Goal: Obtain resource: Download file/media

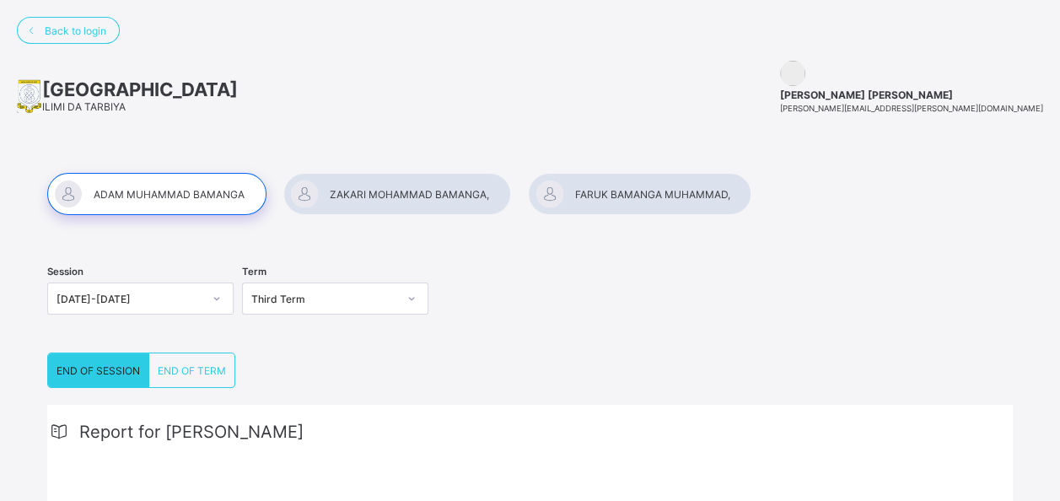
click at [402, 195] on div at bounding box center [397, 194] width 228 height 42
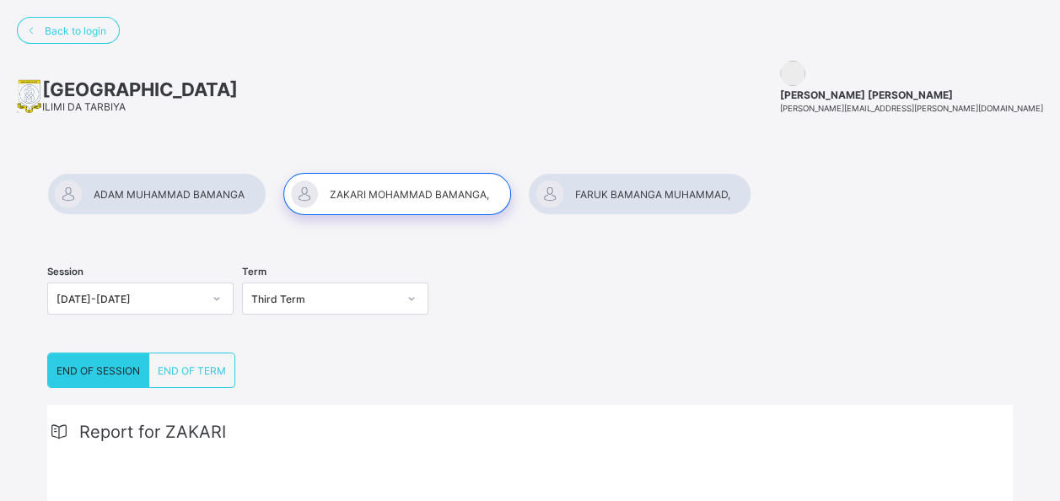
click at [103, 374] on div "END OF SESSION" at bounding box center [98, 370] width 101 height 34
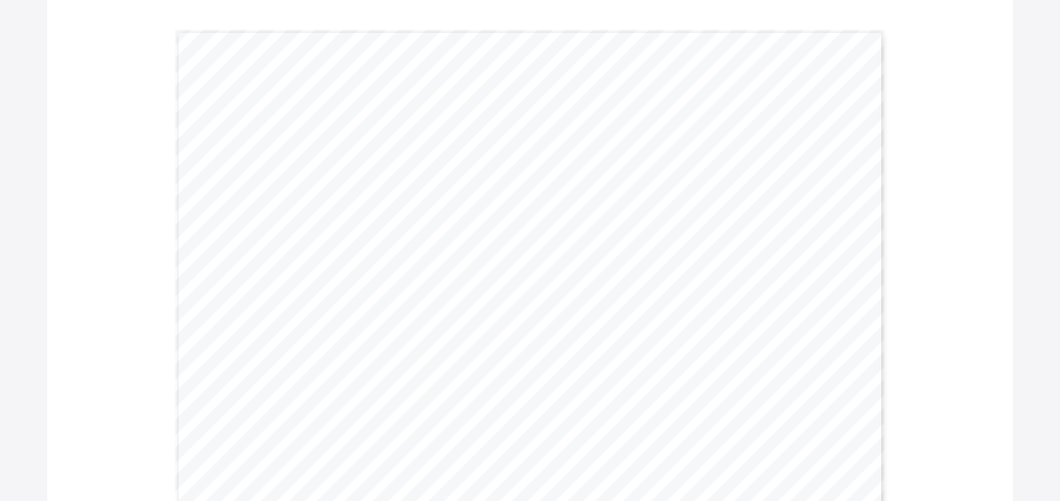
scroll to position [534, 0]
click at [626, 229] on div "= Gwarzo Road, P.O. [GEOGRAPHIC_DATA] - [GEOGRAPHIC_DATA]. Tel: [PHONE_NUMBER],…" at bounding box center [530, 279] width 710 height 502
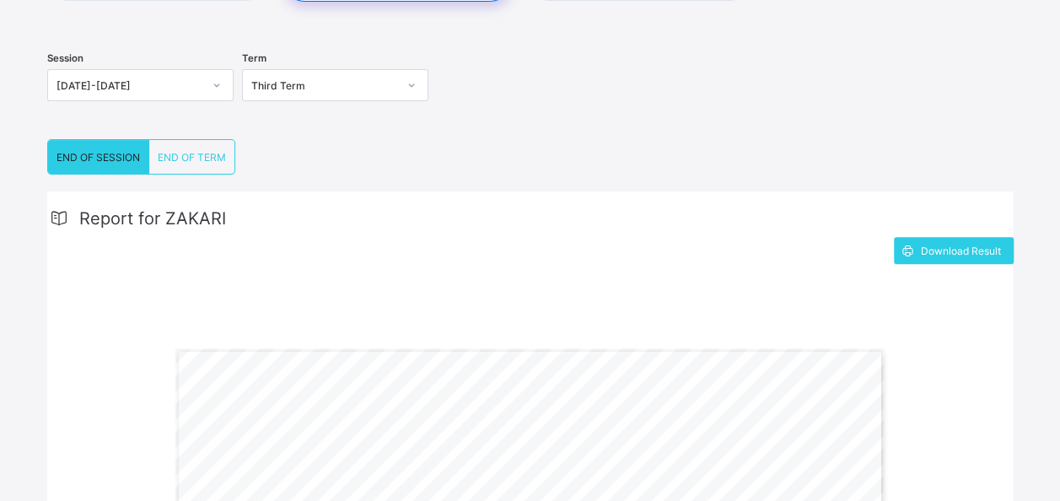
scroll to position [208, 0]
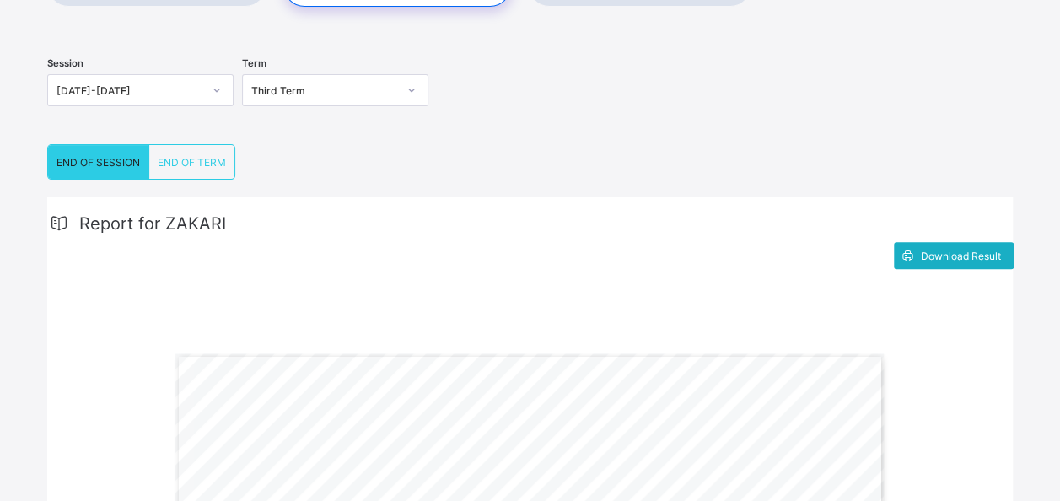
click at [939, 250] on span "Download Result" at bounding box center [961, 256] width 80 height 13
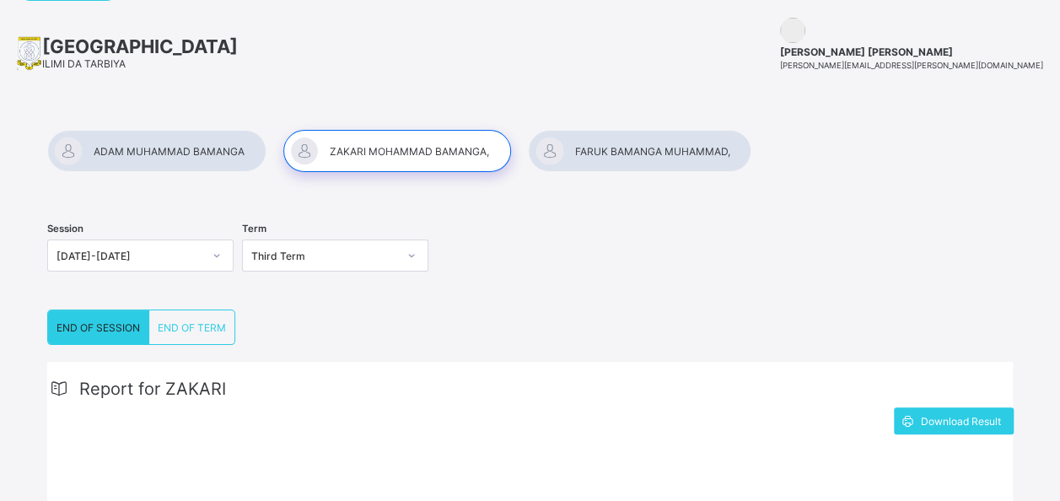
scroll to position [8, 0]
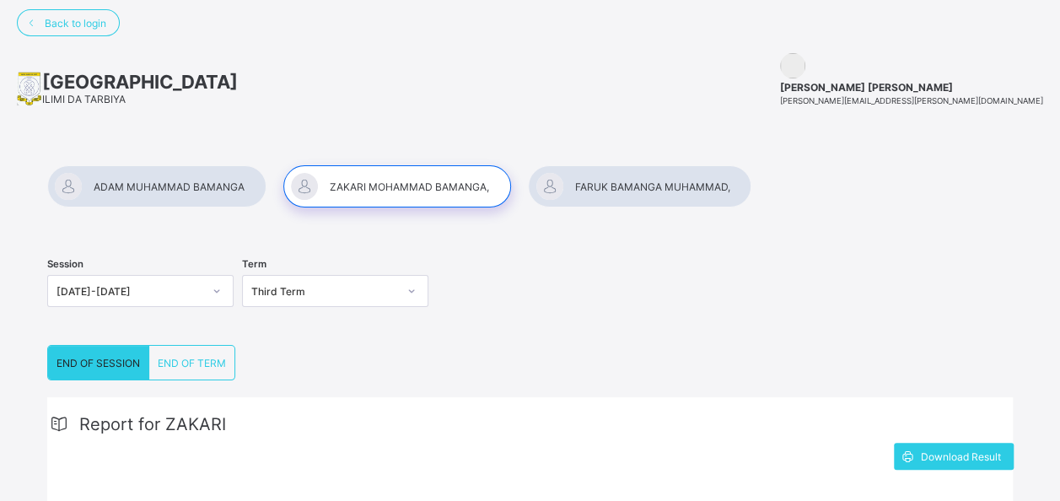
click at [221, 185] on div at bounding box center [156, 186] width 219 height 42
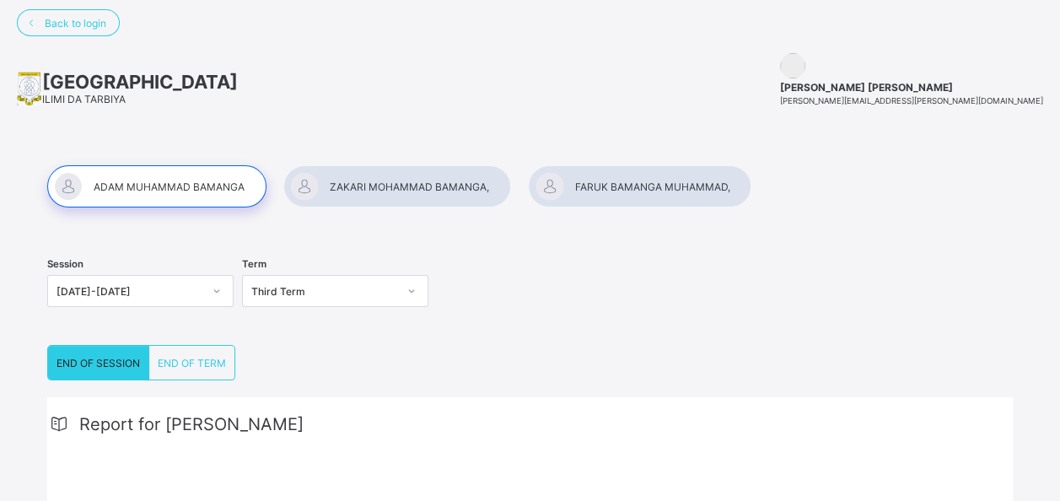
click at [102, 369] on div "END OF SESSION" at bounding box center [98, 363] width 101 height 34
click at [105, 357] on span "END OF SESSION" at bounding box center [97, 363] width 83 height 13
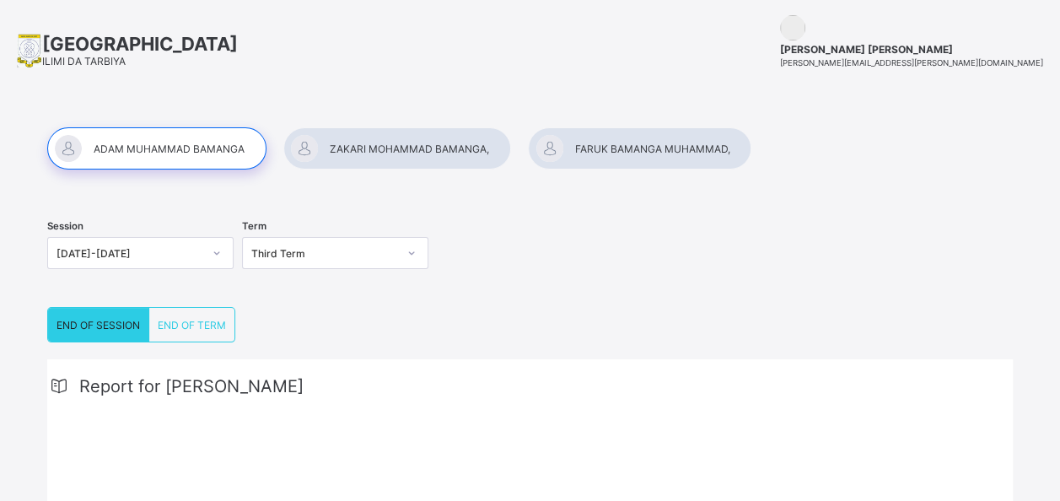
scroll to position [0, 0]
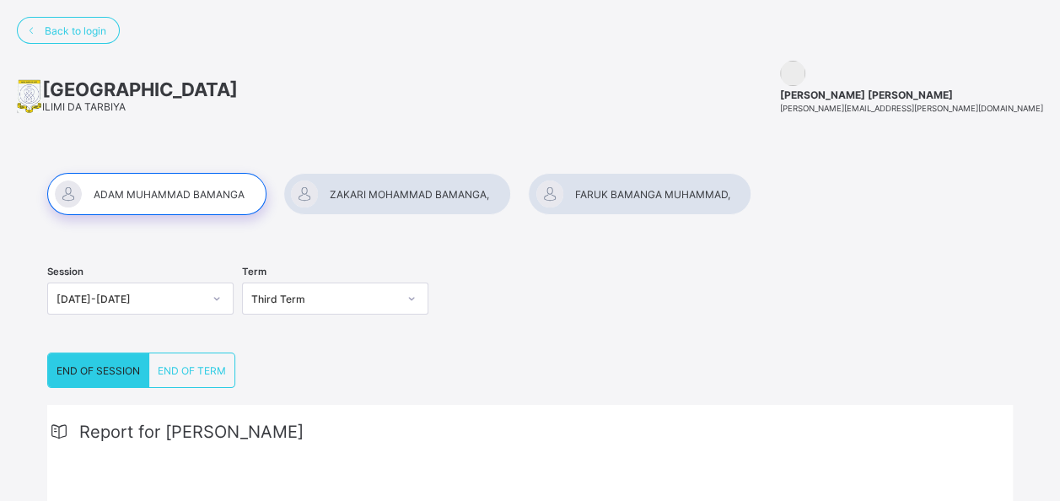
click at [664, 202] on div at bounding box center [639, 194] width 223 height 42
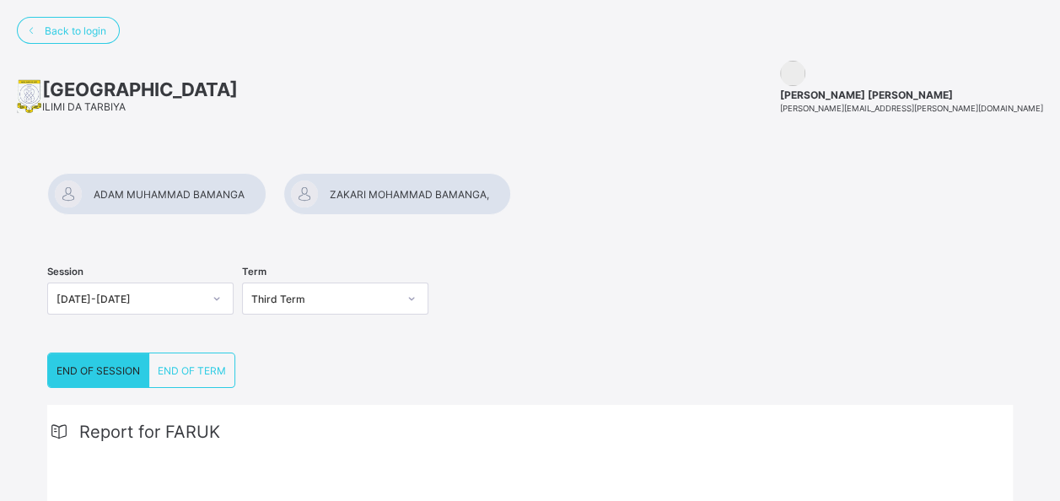
click at [120, 369] on span "END OF SESSION" at bounding box center [97, 370] width 83 height 13
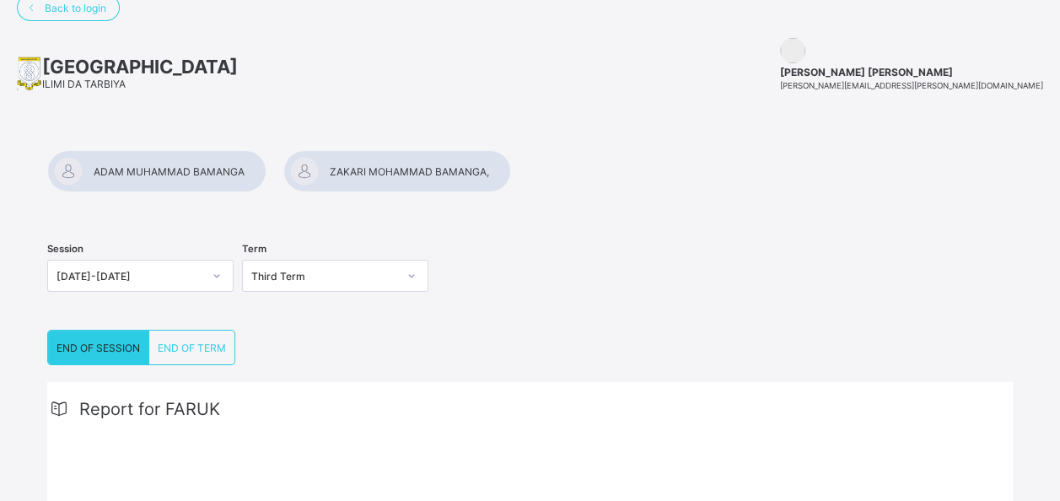
scroll to position [22, 0]
click at [376, 164] on div at bounding box center [397, 172] width 228 height 42
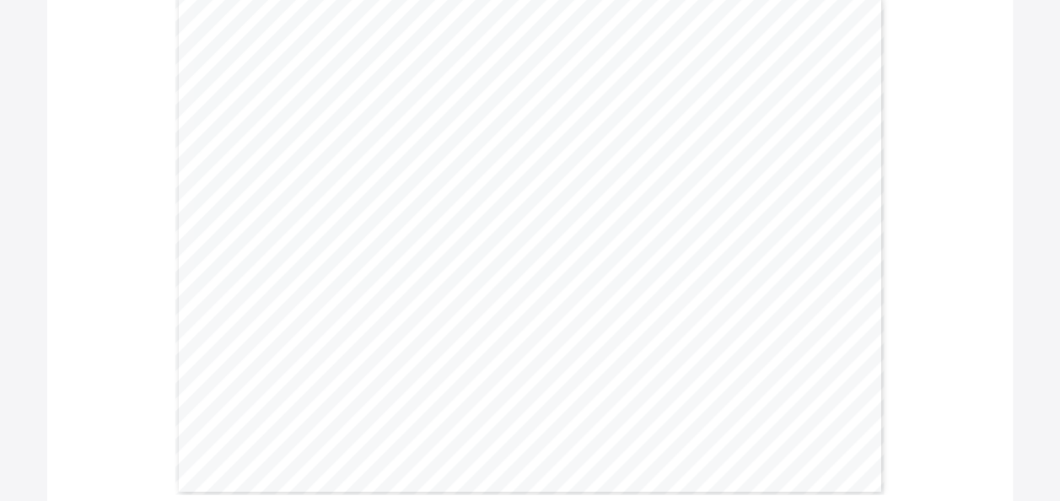
scroll to position [0, 0]
